Goal: Find contact information: Find contact information

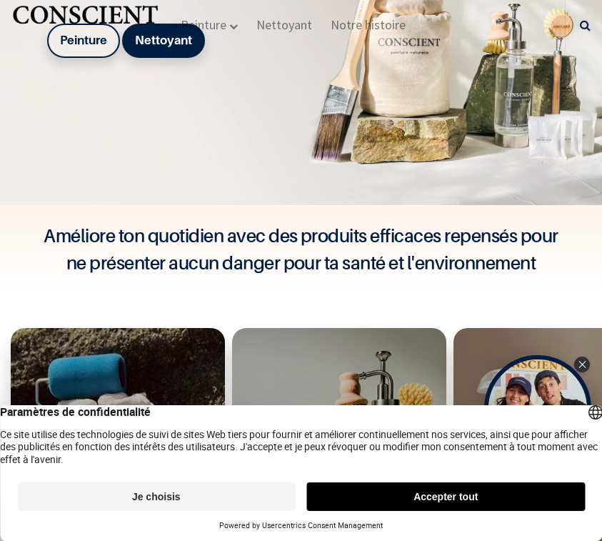
scroll to position [392, 0]
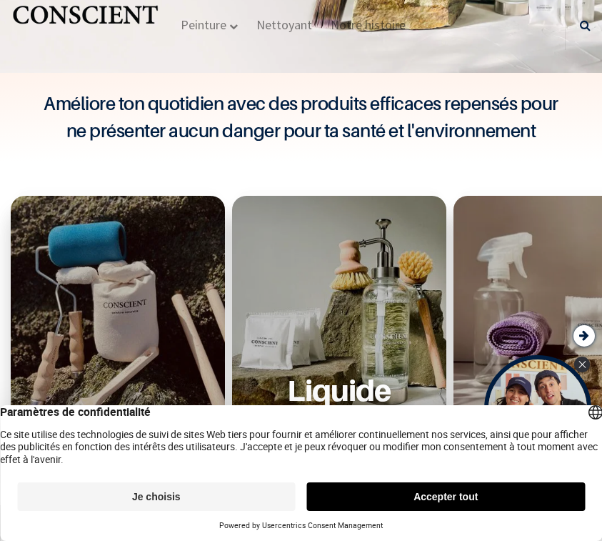
click at [483, 495] on button "Accepter tout" at bounding box center [446, 496] width 279 height 29
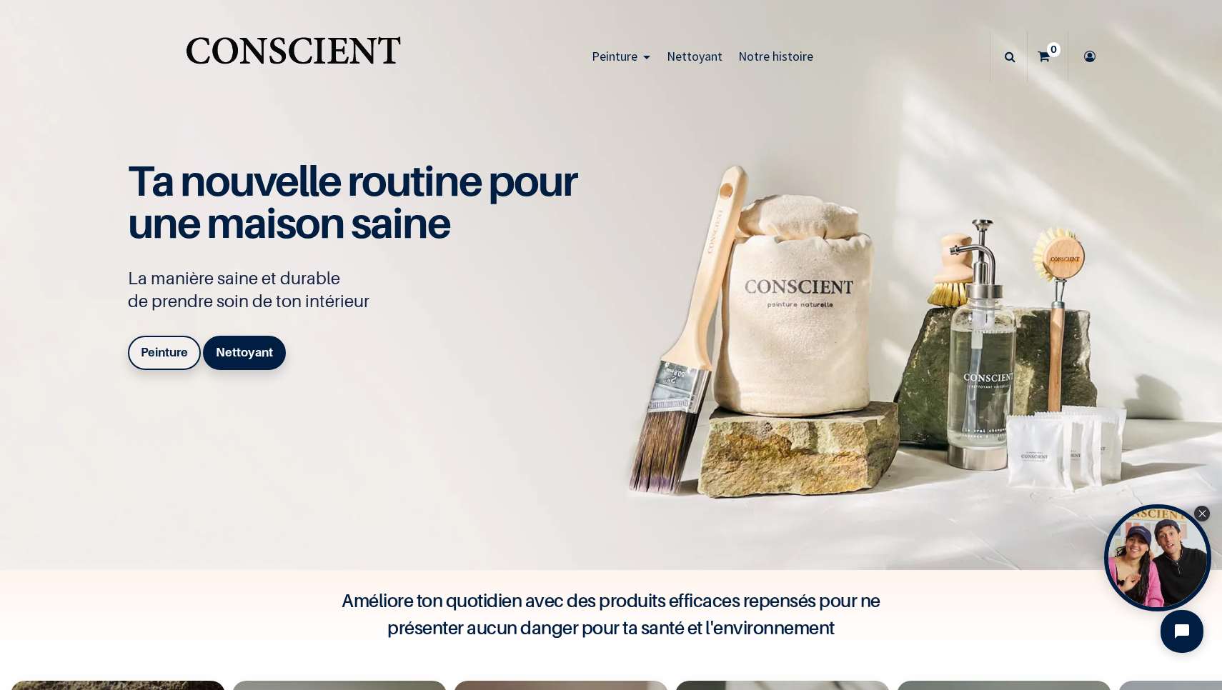
scroll to position [0, 0]
click at [773, 61] on span "Notre histoire" at bounding box center [775, 56] width 75 height 16
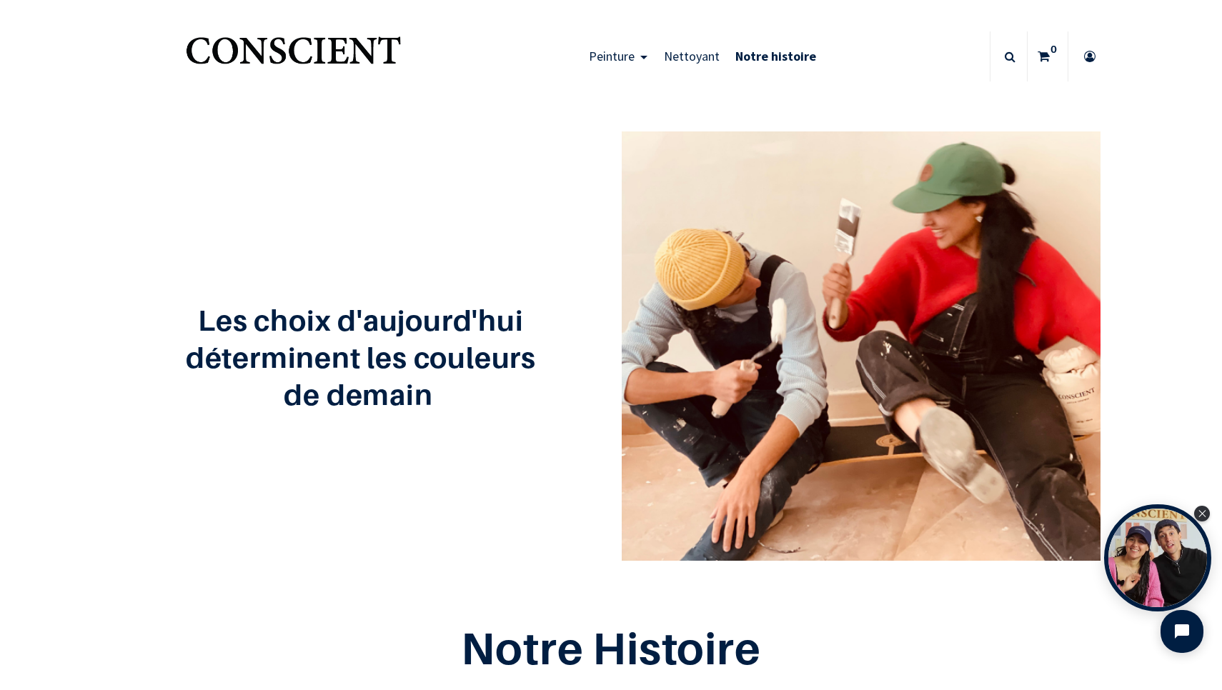
click at [372, 46] on img "Logo of Conscient" at bounding box center [293, 57] width 221 height 56
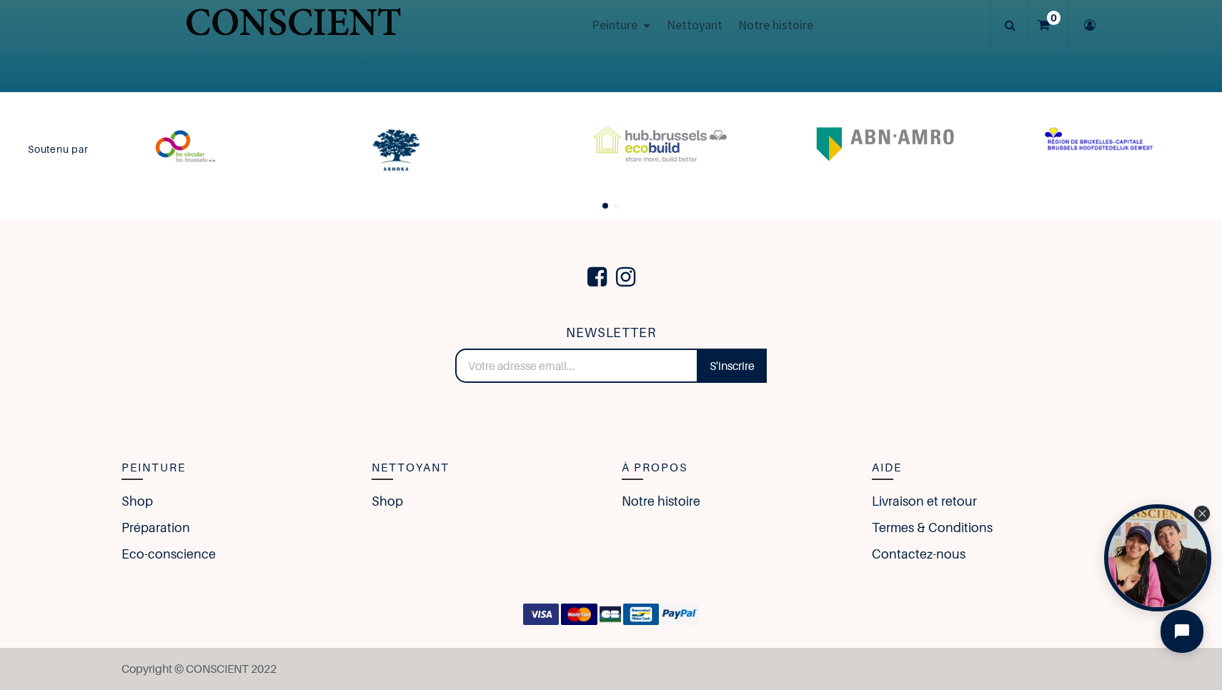
scroll to position [3117, 0]
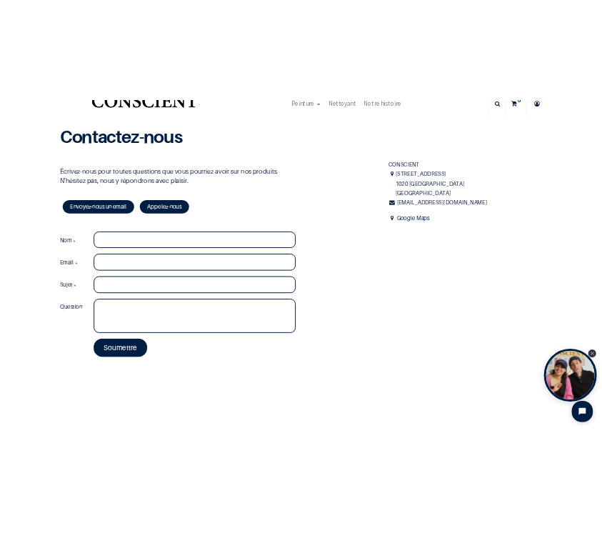
scroll to position [54, 0]
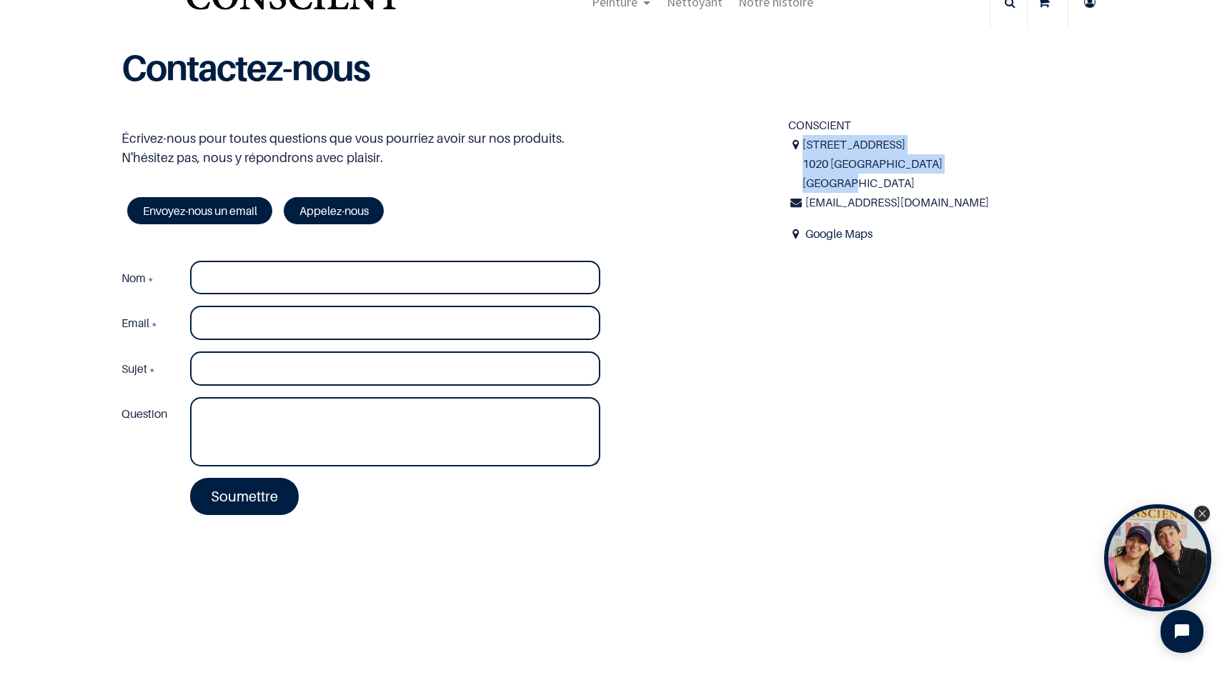
drag, startPoint x: 805, startPoint y: 143, endPoint x: 864, endPoint y: 180, distance: 69.4
click at [864, 180] on span "30 rue de Molenbeek 1020 Bruxelles Belgique" at bounding box center [951, 164] width 298 height 59
copy span "30 rue de Molenbeek 1020 Bruxelles Belgique"
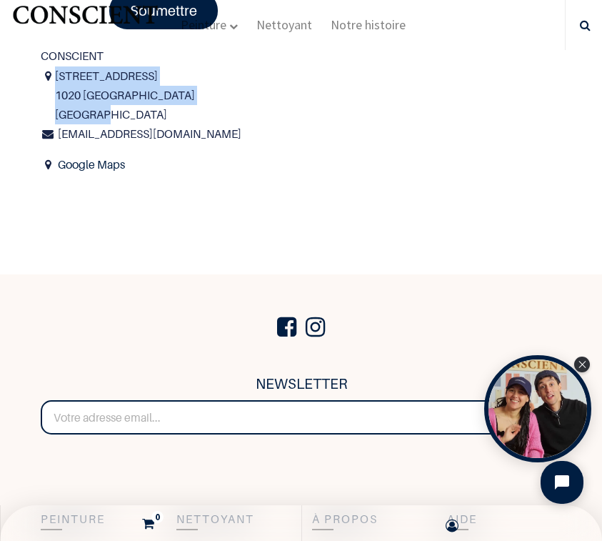
scroll to position [448, 0]
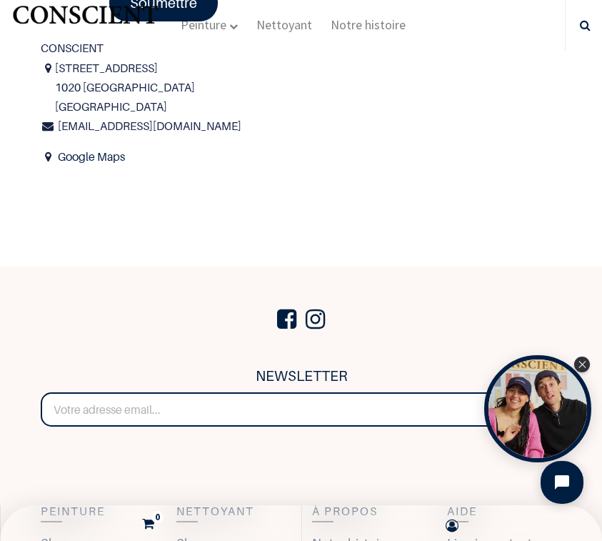
click at [167, 119] on span "infos@beconscient.com" at bounding box center [150, 126] width 184 height 14
drag, startPoint x: 182, startPoint y: 123, endPoint x: 59, endPoint y: 128, distance: 123.0
click at [59, 128] on div "infos@beconscient.com" at bounding box center [301, 125] width 521 height 19
copy div "infos@beconscient.com"
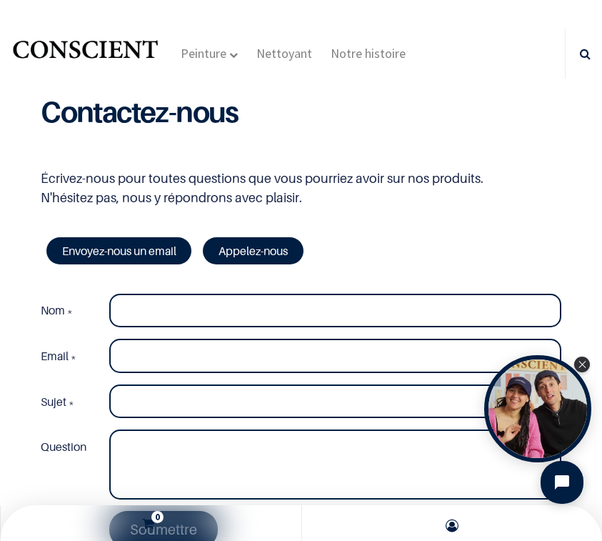
scroll to position [0, 0]
click at [116, 46] on img "Logo of Conscient" at bounding box center [85, 54] width 149 height 38
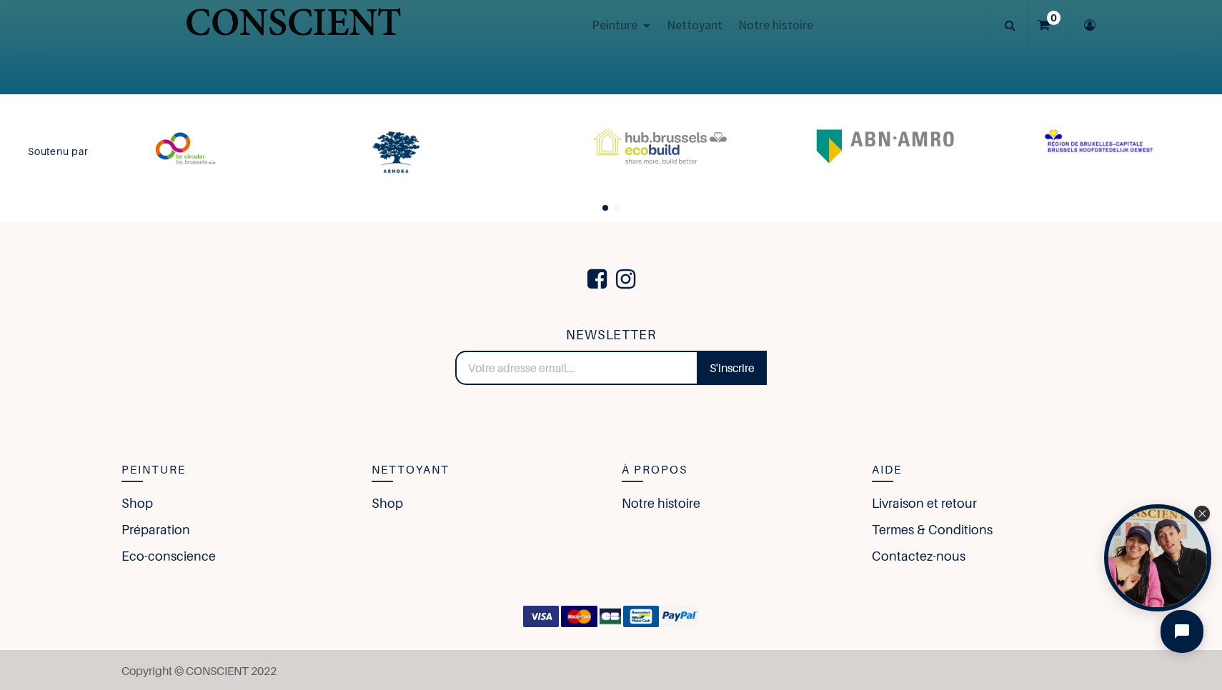
scroll to position [3117, 0]
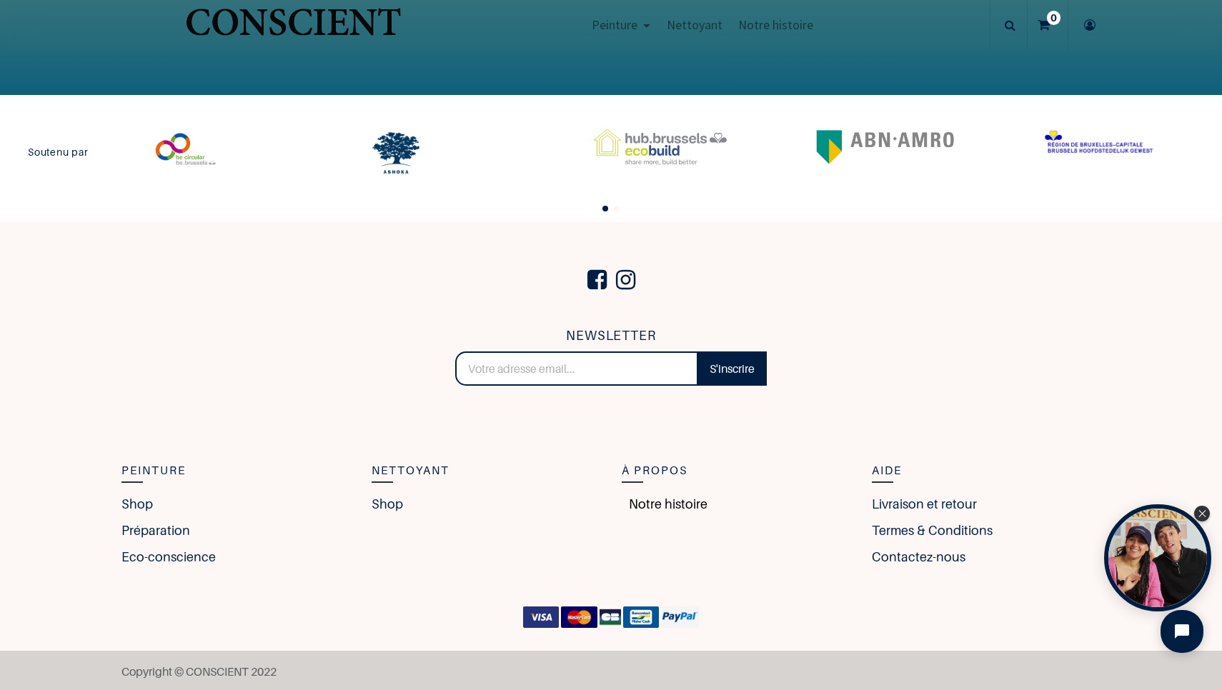
click at [602, 505] on link "Notre histoire" at bounding box center [665, 503] width 86 height 19
